Goal: Task Accomplishment & Management: Manage account settings

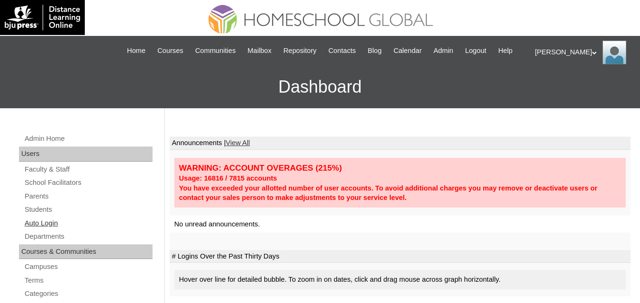
click at [47, 230] on link "Auto Login" at bounding box center [88, 224] width 129 height 12
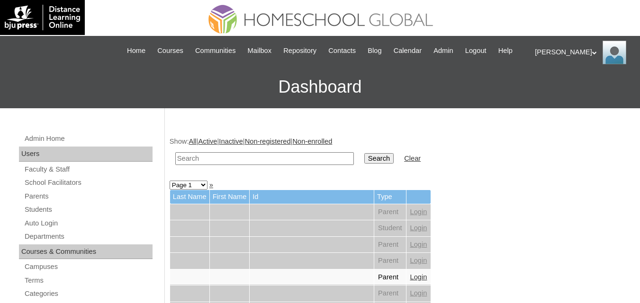
click at [239, 165] on input "text" at bounding box center [264, 158] width 178 height 13
click at [46, 216] on link "Students" at bounding box center [88, 210] width 129 height 12
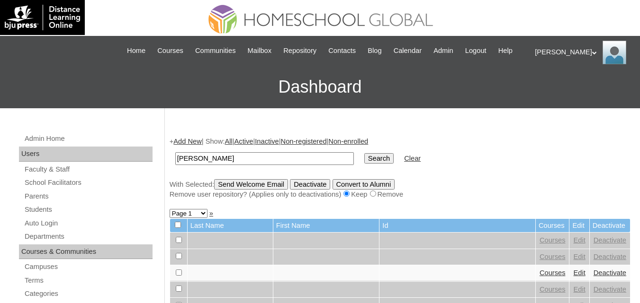
type input "torralba"
click at [364, 153] on input "Search" at bounding box center [378, 158] width 29 height 10
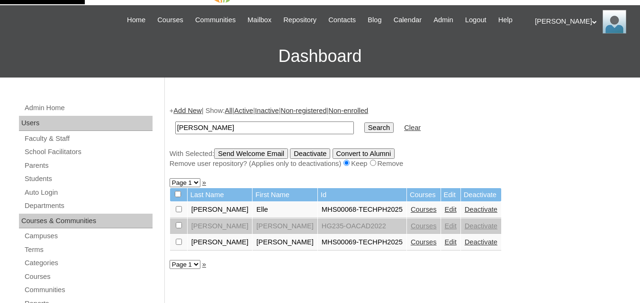
scroll to position [95, 0]
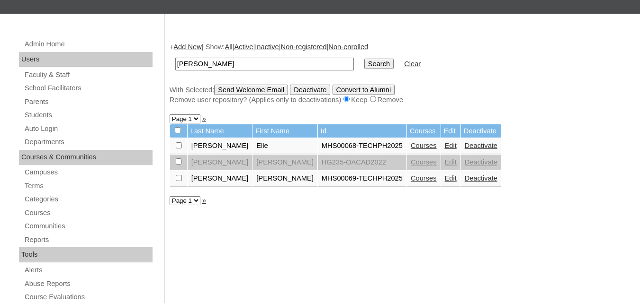
click at [410, 150] on link "Courses" at bounding box center [423, 146] width 26 height 8
